Goal: Browse casually: Explore the website without a specific task or goal

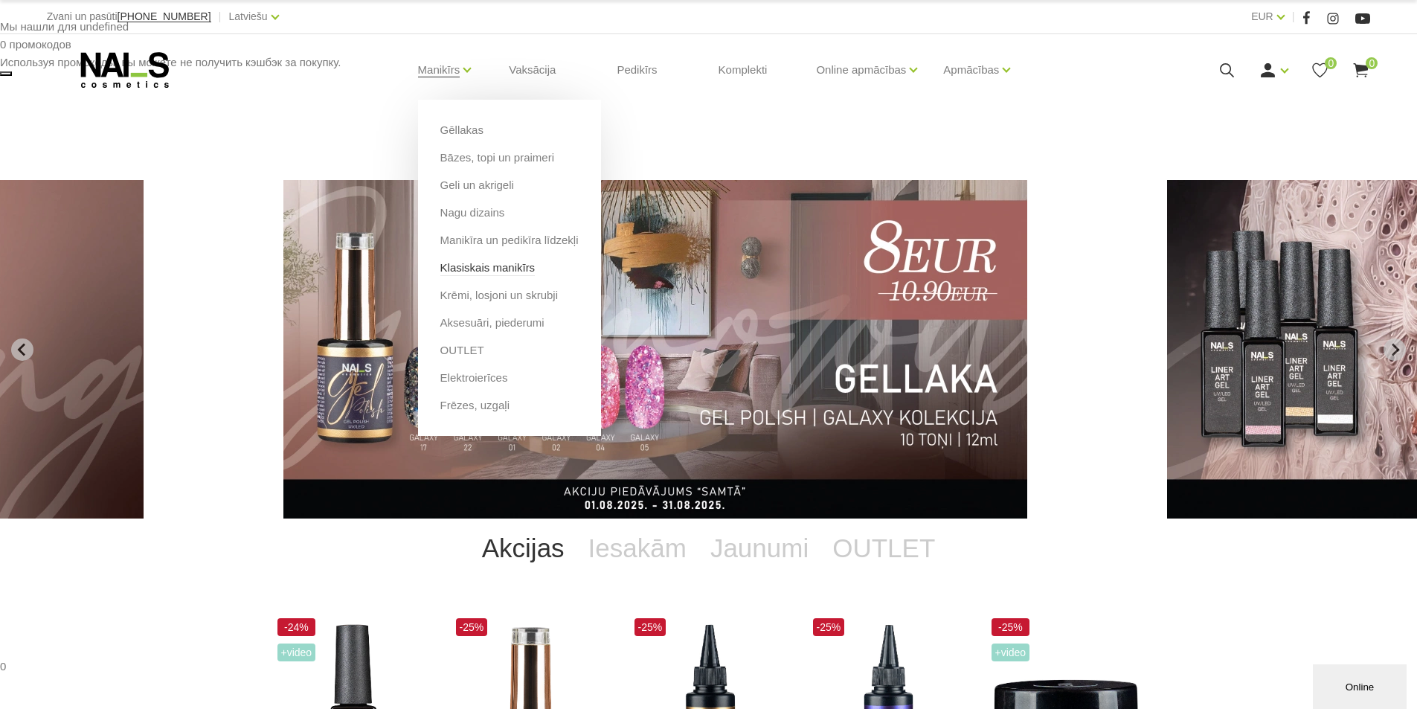
click at [518, 274] on link "Klasiskais manikīrs" at bounding box center [487, 268] width 95 height 16
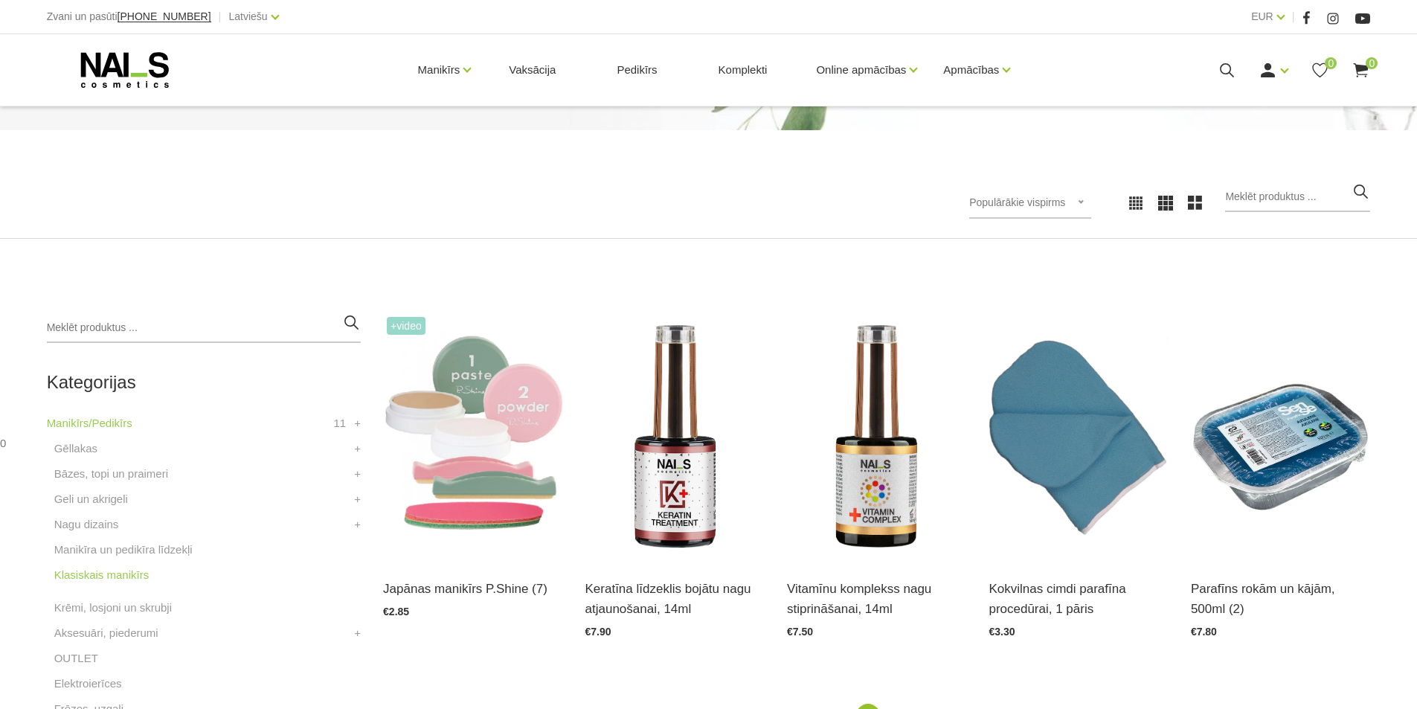
scroll to position [298, 0]
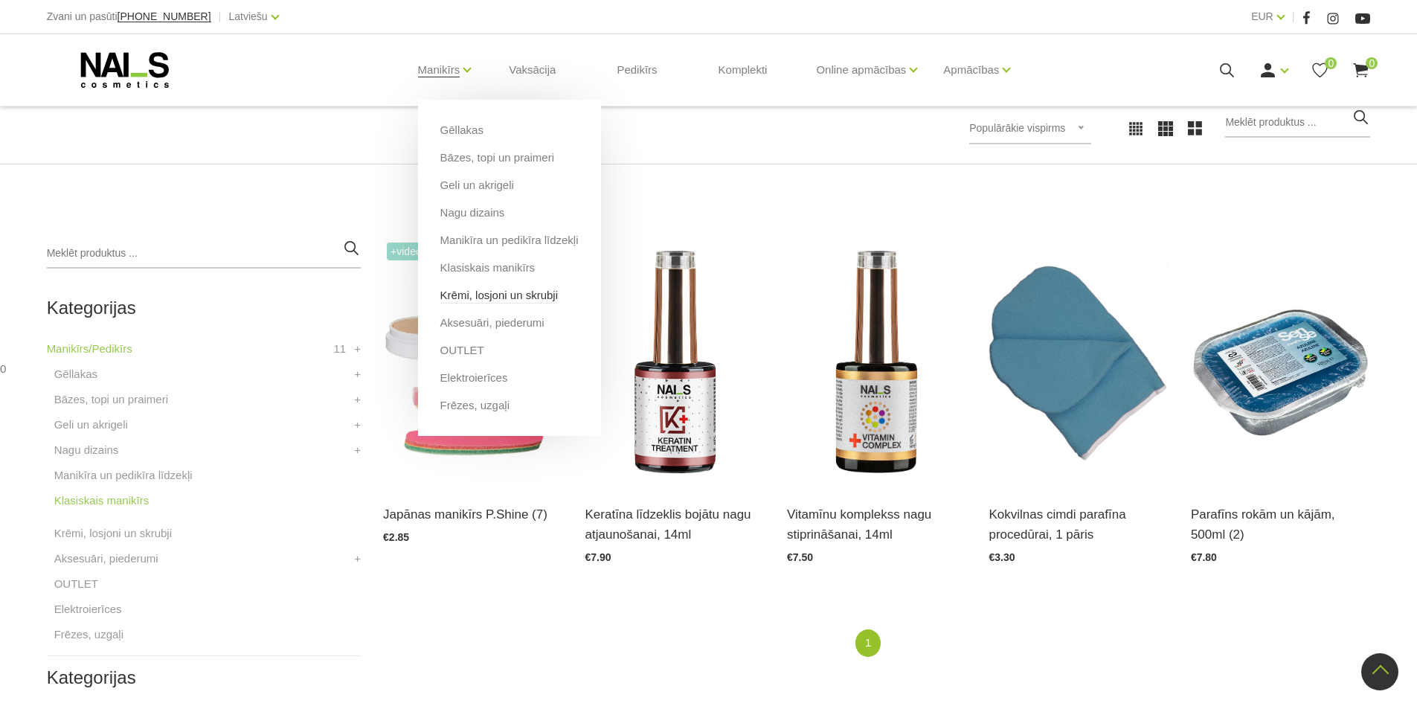
click at [495, 296] on link "Krēmi, losjoni un skrubji" at bounding box center [499, 295] width 118 height 16
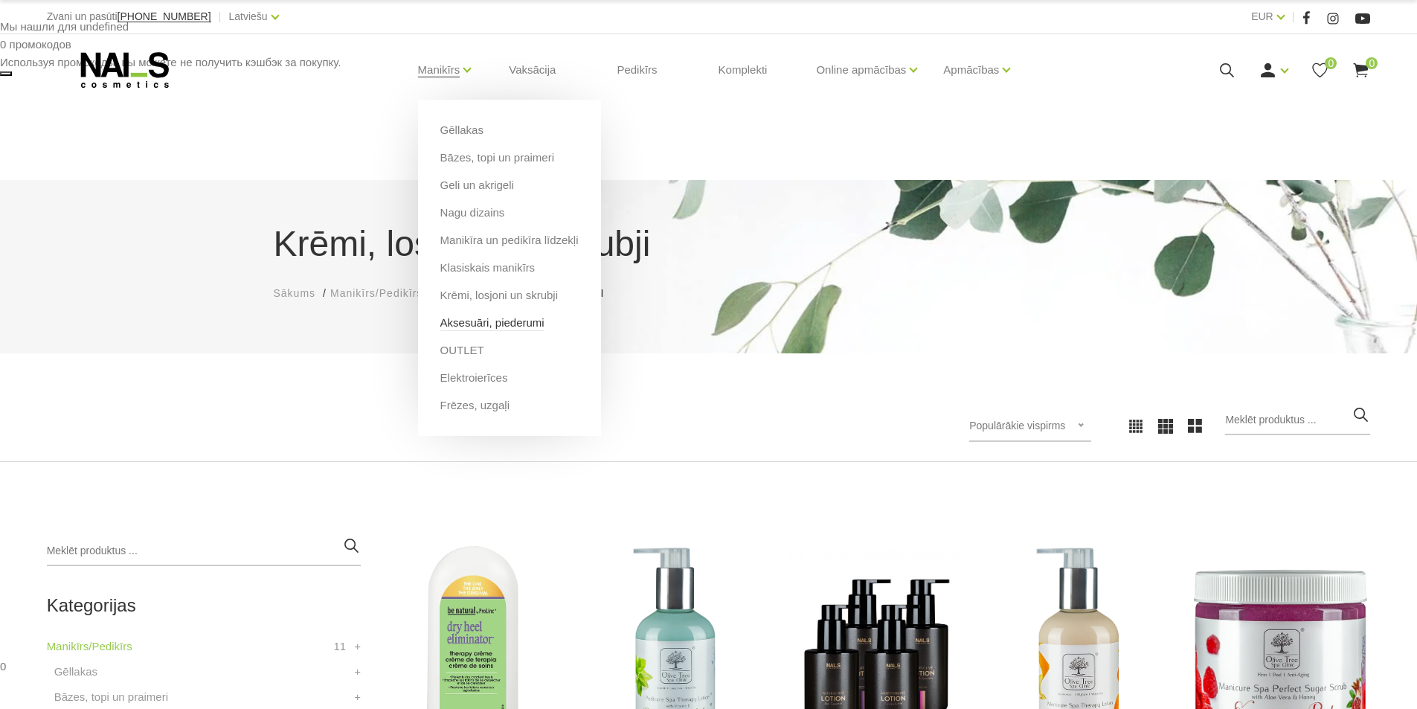
click at [507, 318] on link "Aksesuāri, piederumi" at bounding box center [492, 323] width 104 height 16
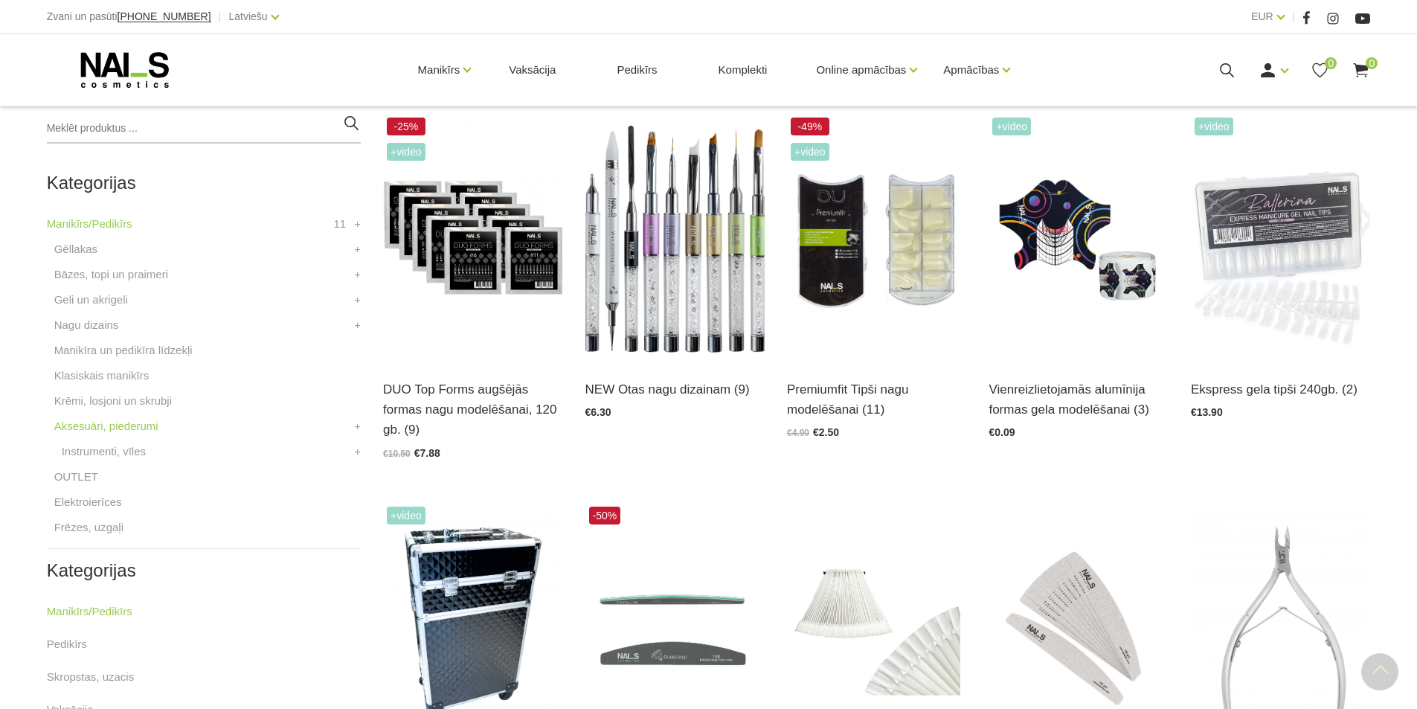
scroll to position [372, 0]
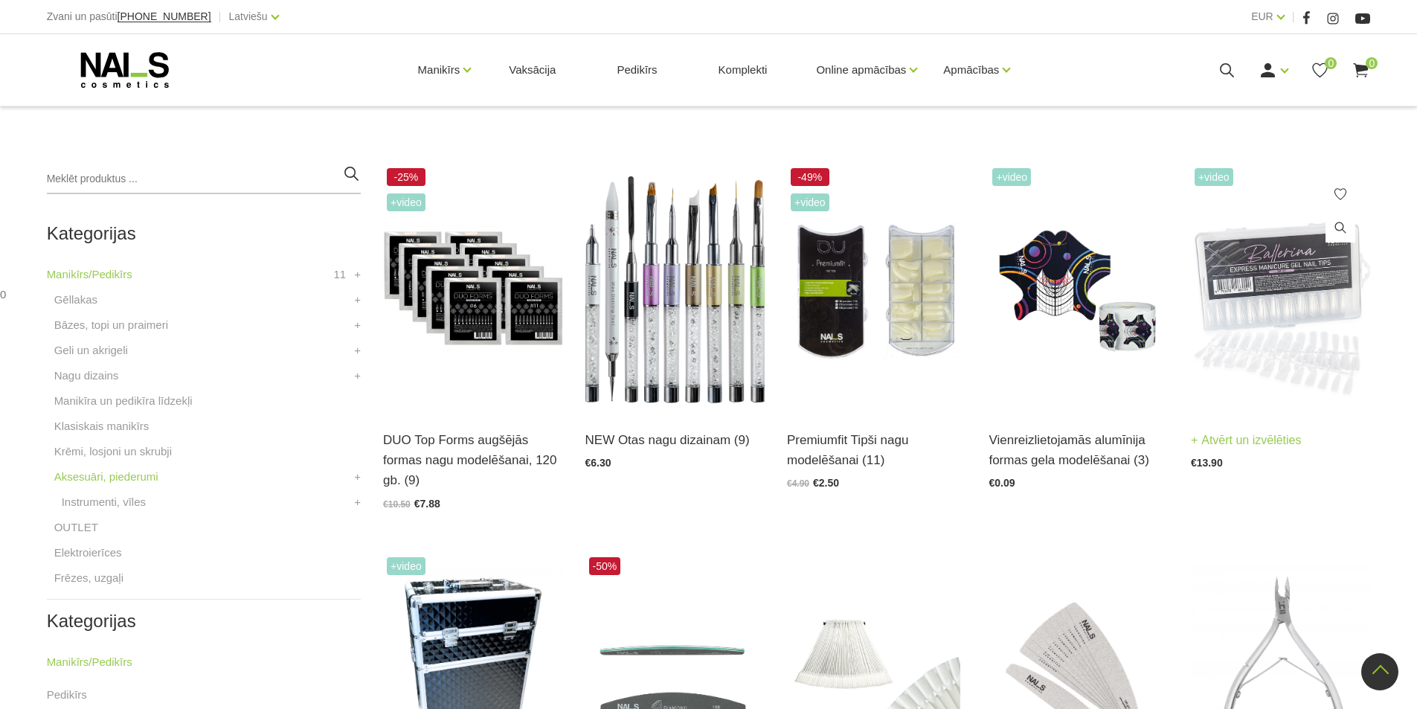
click at [1328, 254] on img at bounding box center [1280, 287] width 179 height 247
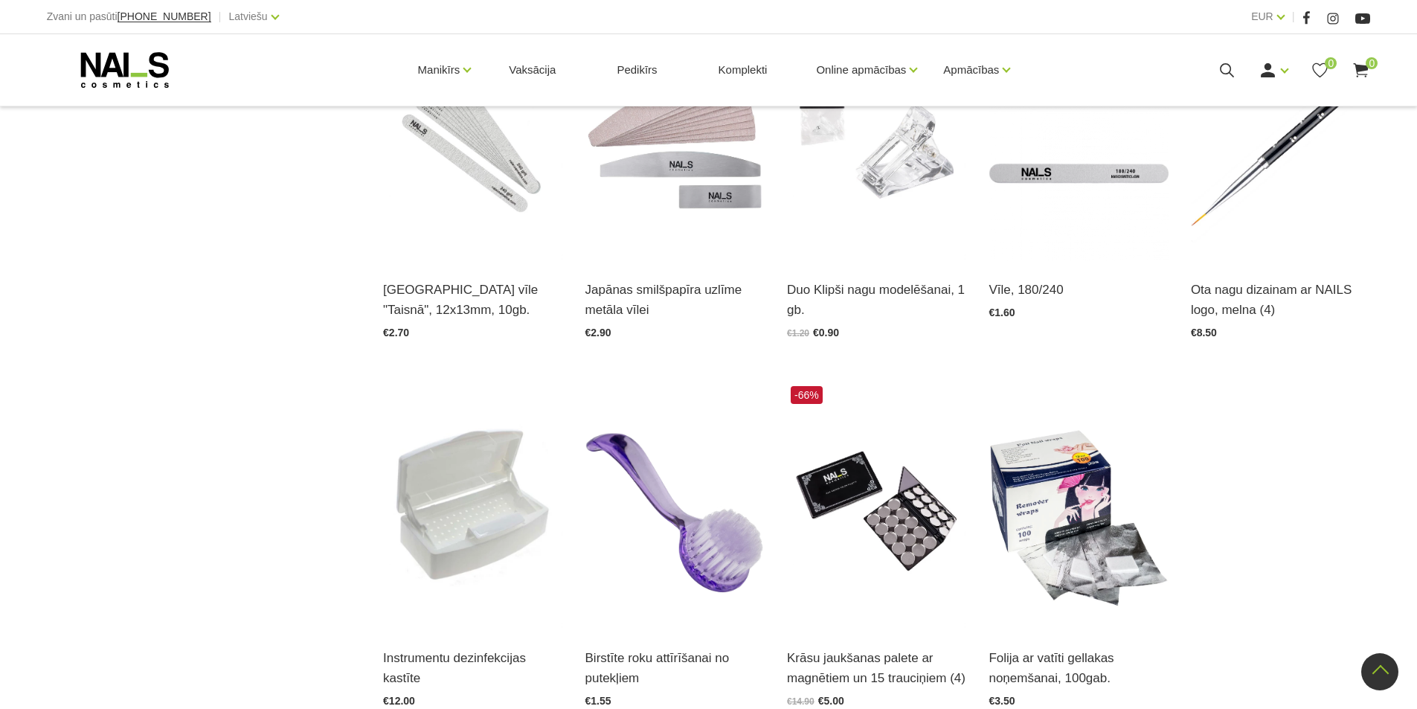
scroll to position [1785, 0]
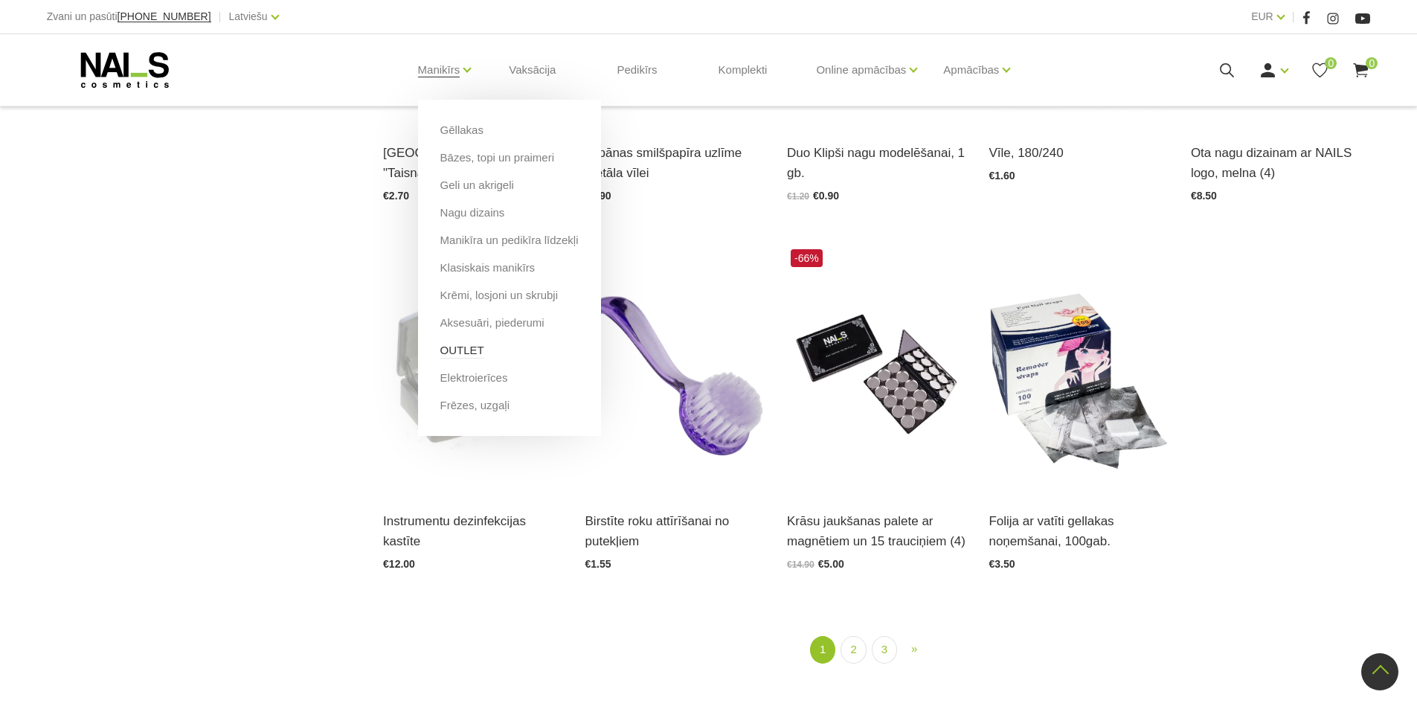
click at [458, 358] on link "OUTLET" at bounding box center [462, 350] width 44 height 16
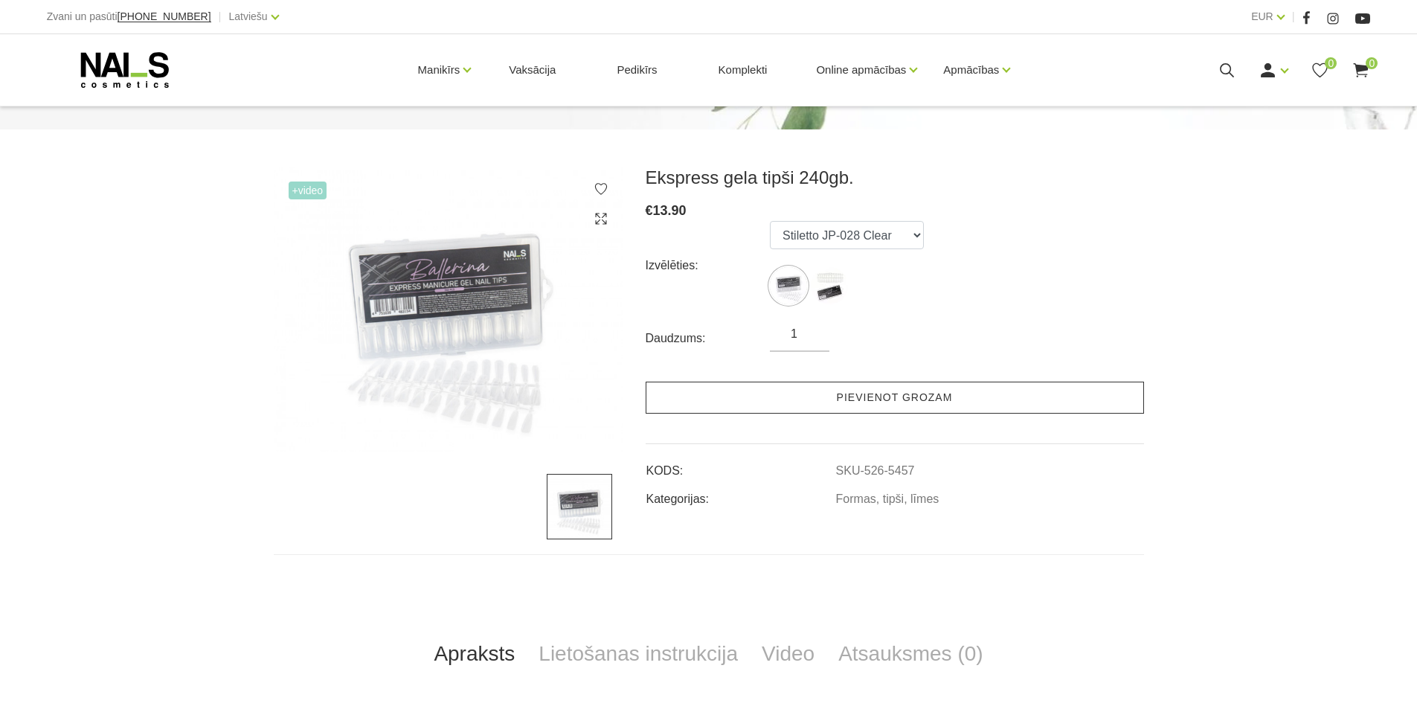
scroll to position [149, 0]
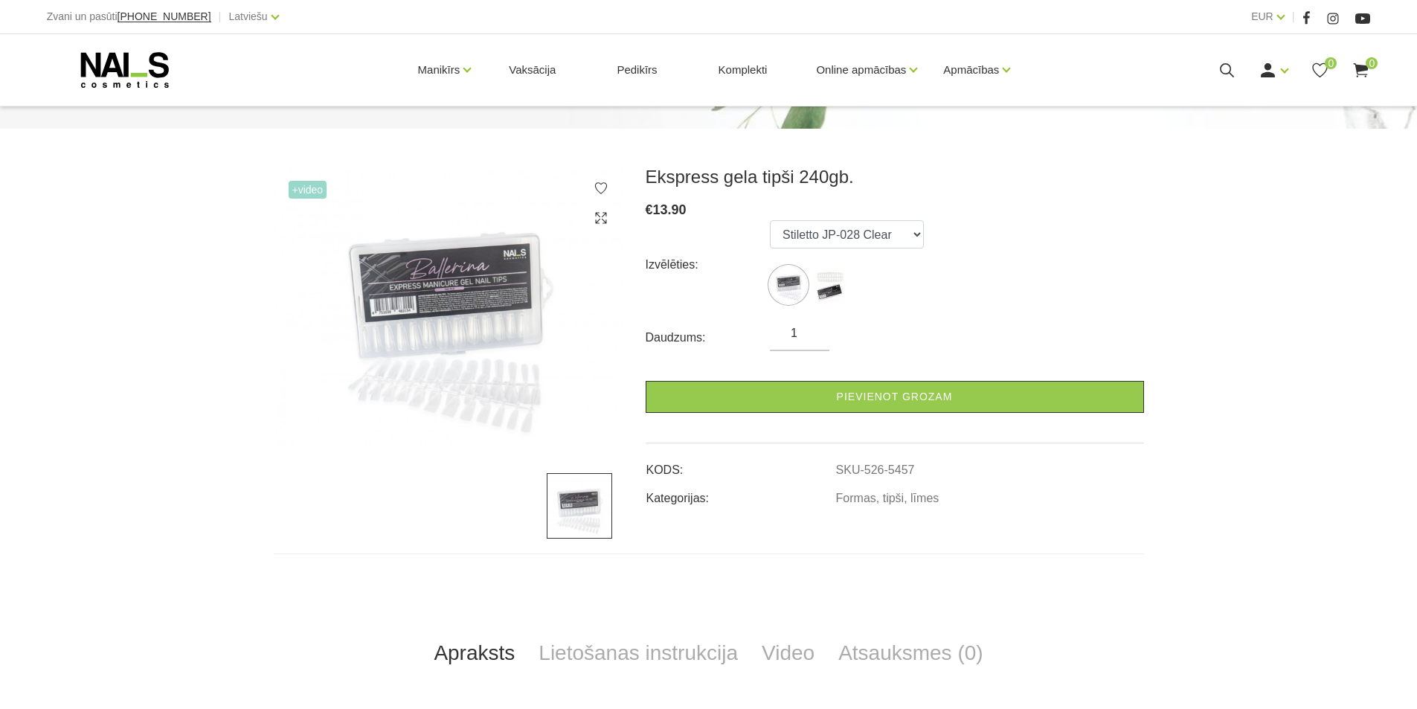
click at [534, 386] on img at bounding box center [449, 308] width 350 height 285
click at [517, 392] on img at bounding box center [449, 308] width 350 height 285
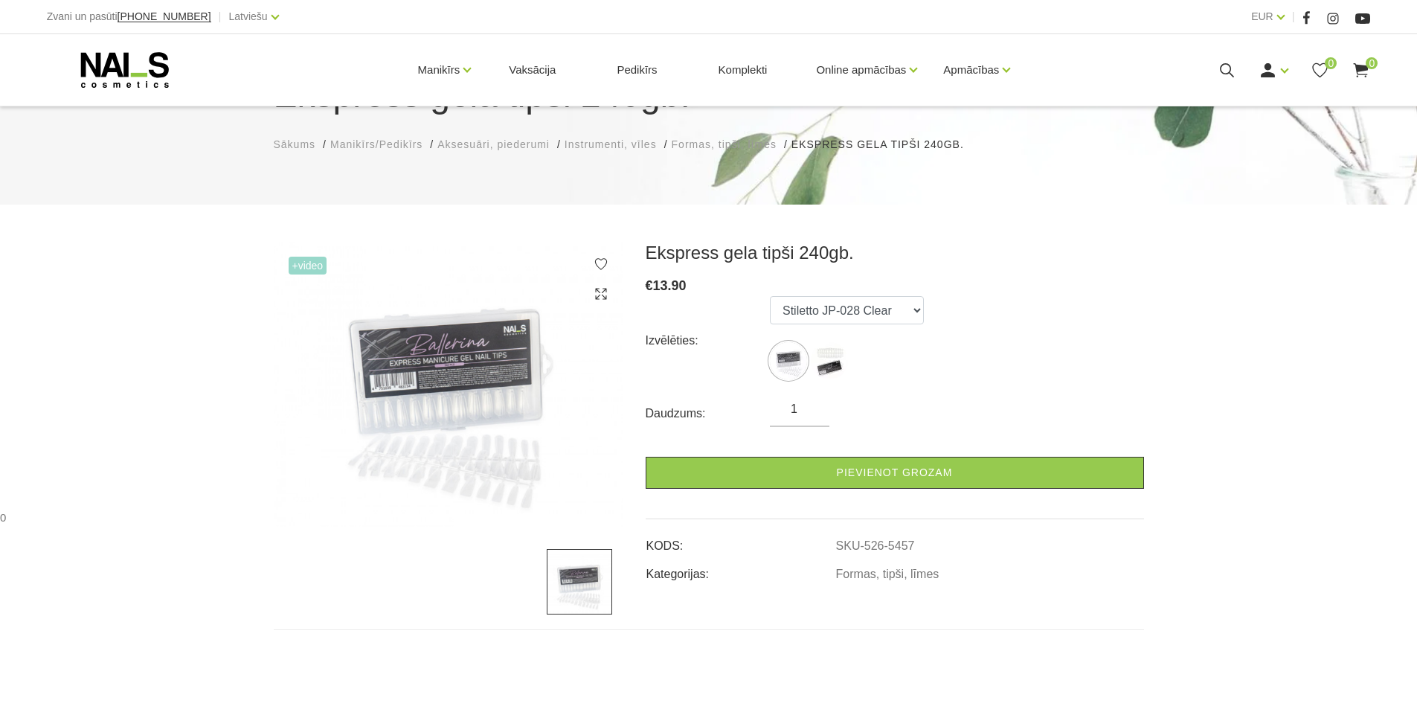
click at [512, 549] on div at bounding box center [449, 581] width 350 height 65
click at [8, 4] on div "Zvani un pasūti +37120446646 | Latviešu Latviešu Russian English EUR EUR |" at bounding box center [708, 17] width 1417 height 34
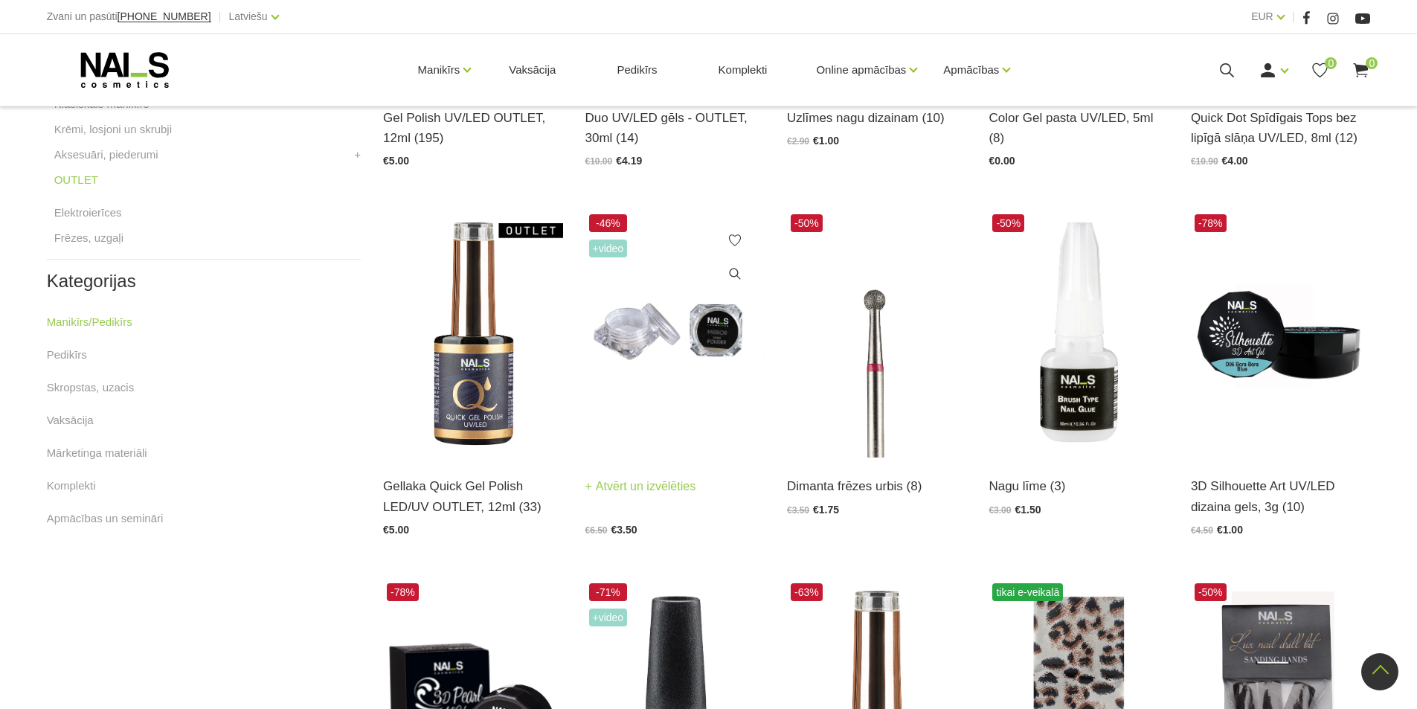
scroll to position [744, 0]
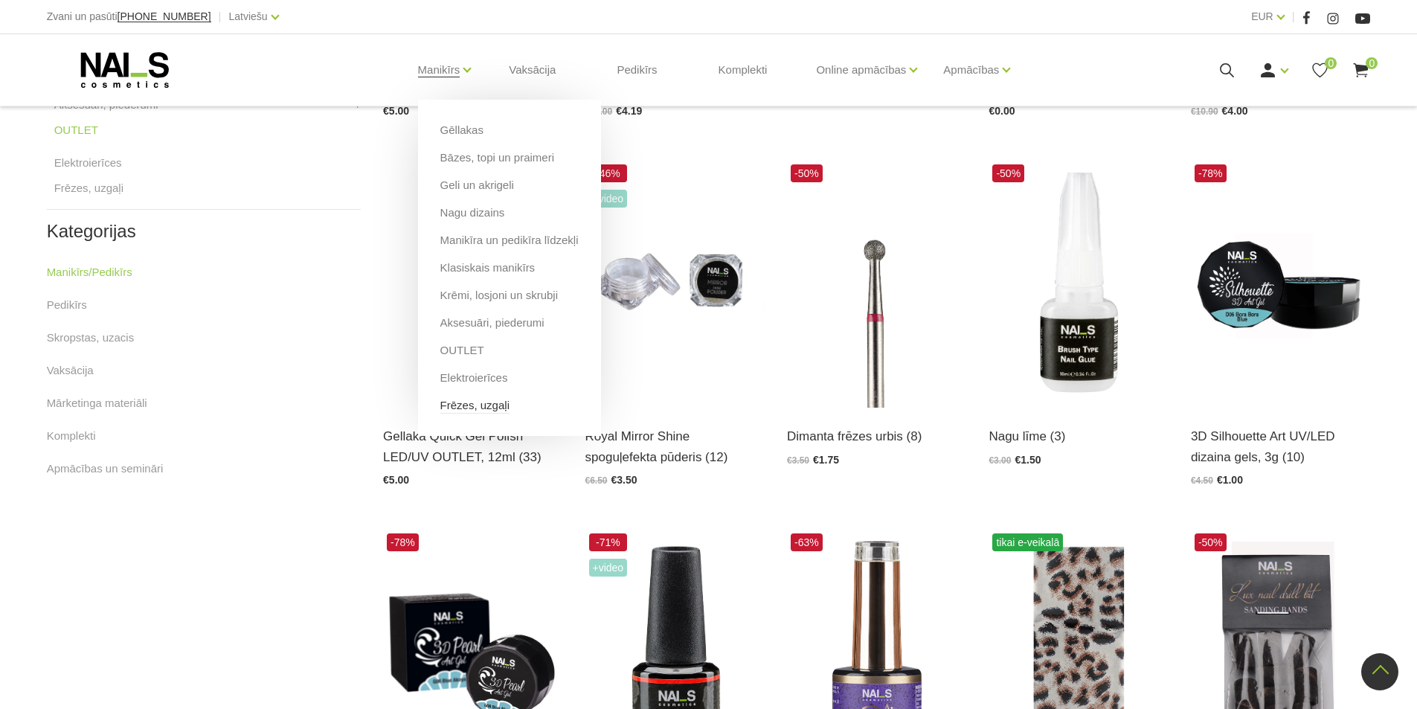
click at [491, 402] on link "Frēzes, uzgaļi" at bounding box center [474, 405] width 69 height 16
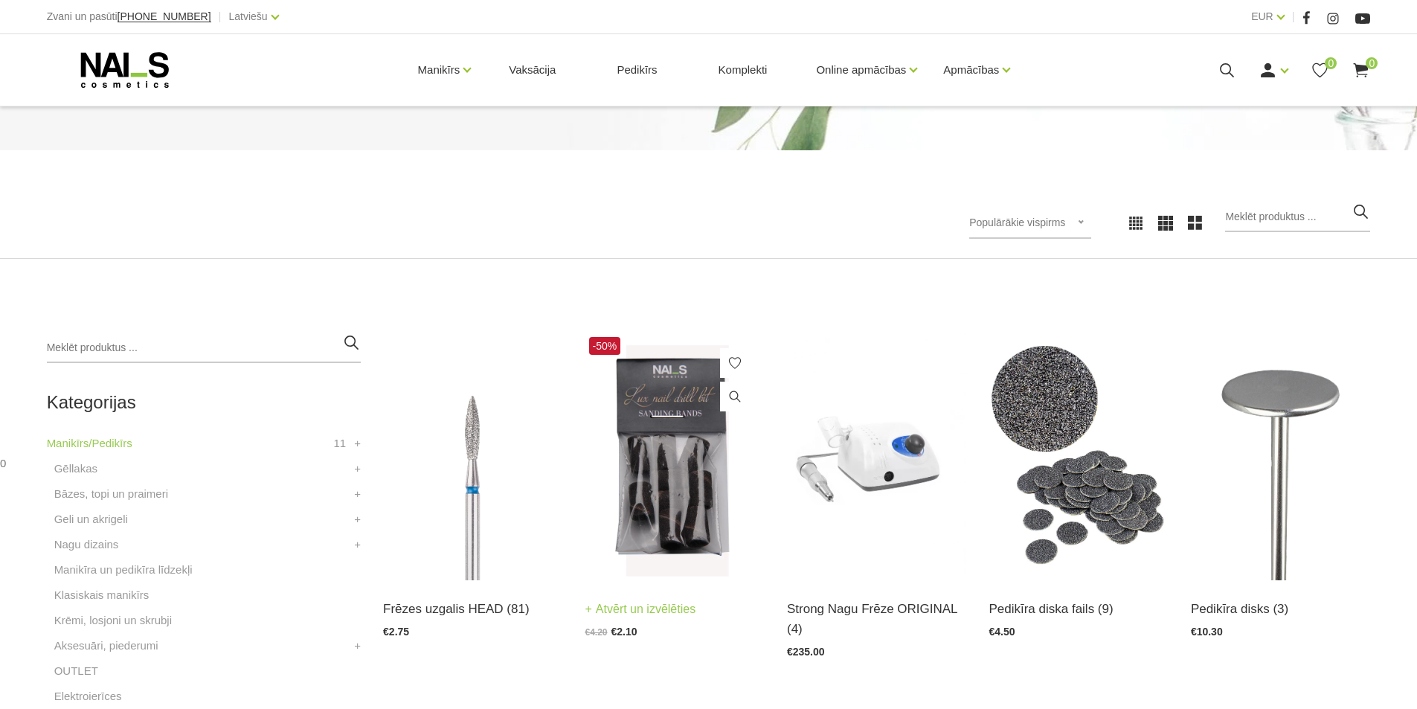
scroll to position [223, 0]
